Goal: Find specific page/section: Find specific page/section

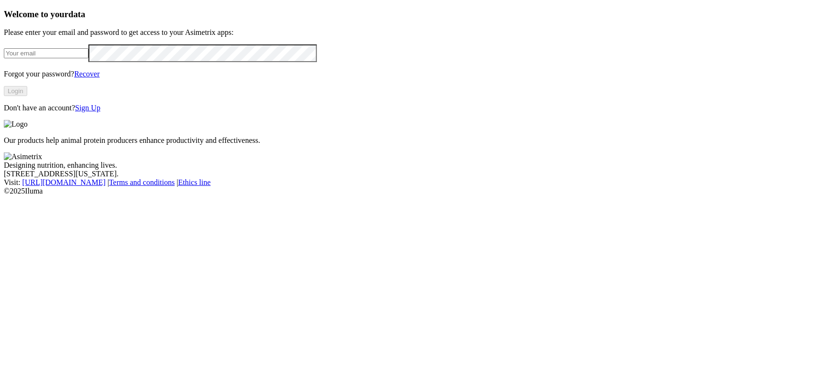
type input "[EMAIL_ADDRESS][DOMAIN_NAME]"
click at [27, 96] on button "Login" at bounding box center [15, 91] width 23 height 10
